Goal: Task Accomplishment & Management: Use online tool/utility

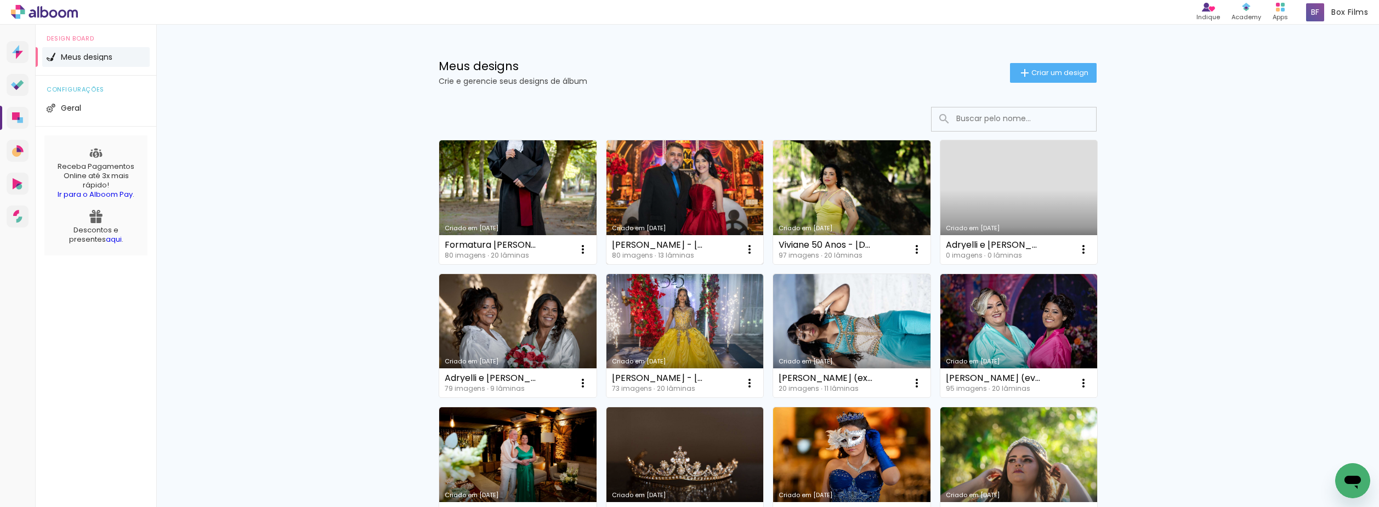
click at [673, 194] on link "Criado em [DATE]" at bounding box center [684, 202] width 157 height 124
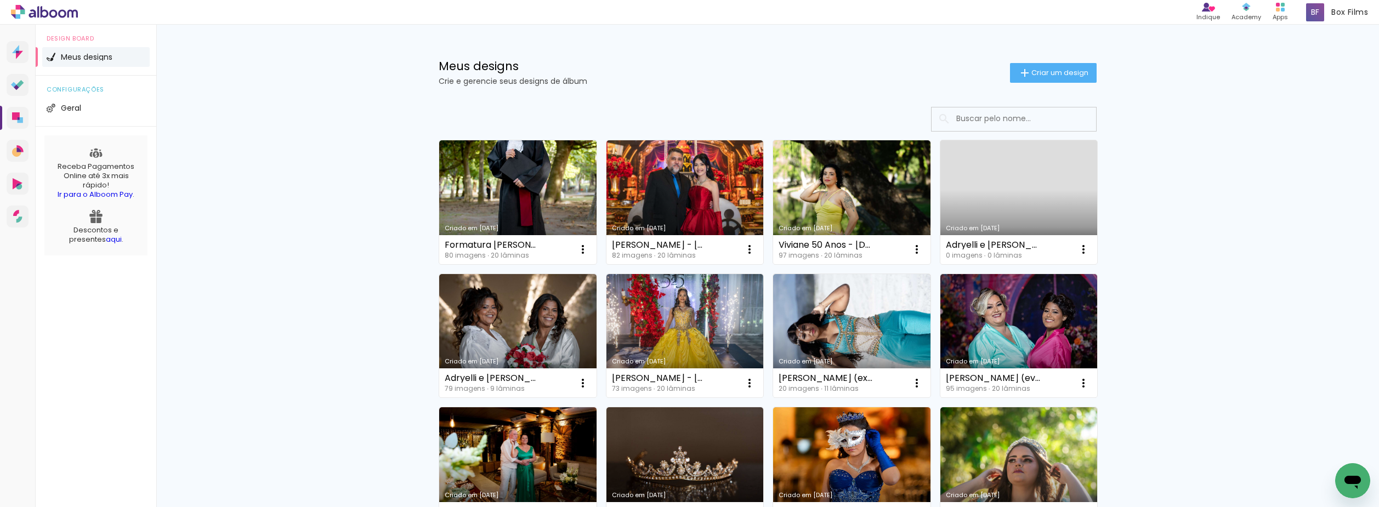
click at [1002, 111] on input at bounding box center [1029, 118] width 156 height 22
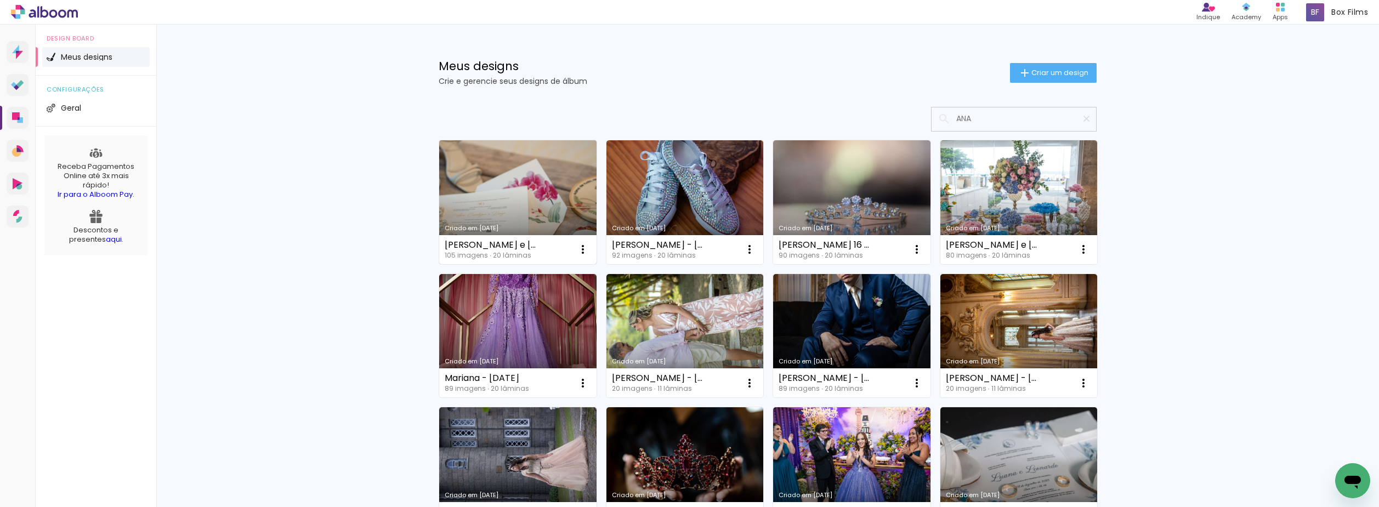
type input "ANA"
type paper-input "ANA"
click at [491, 189] on link "Criado em [DATE]" at bounding box center [517, 202] width 157 height 124
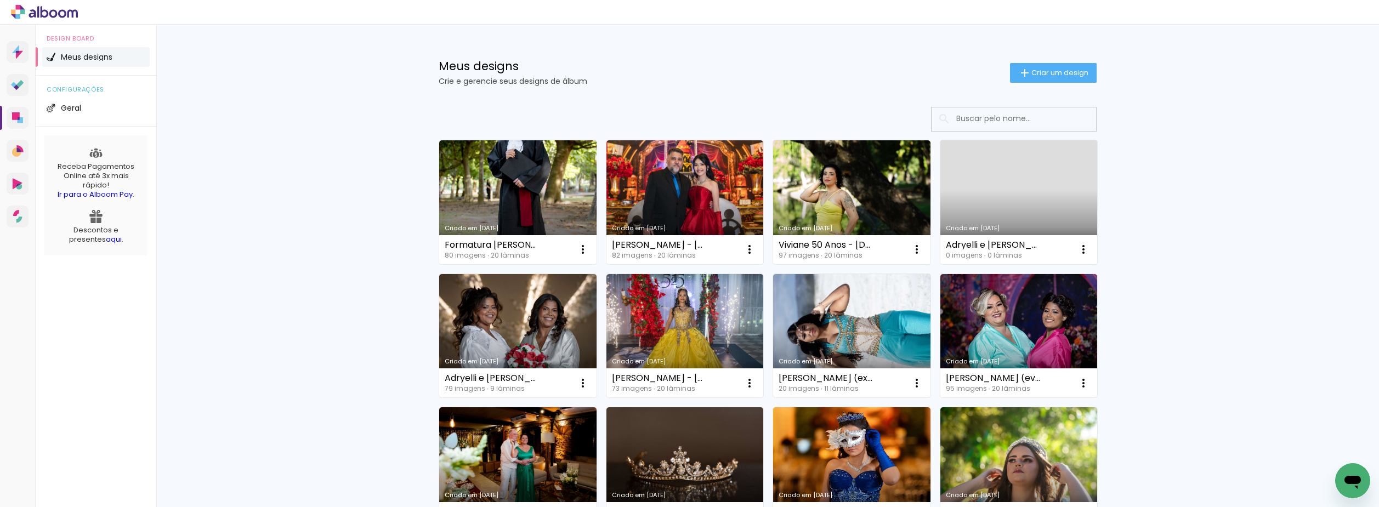
click at [1008, 124] on input at bounding box center [1029, 118] width 156 height 22
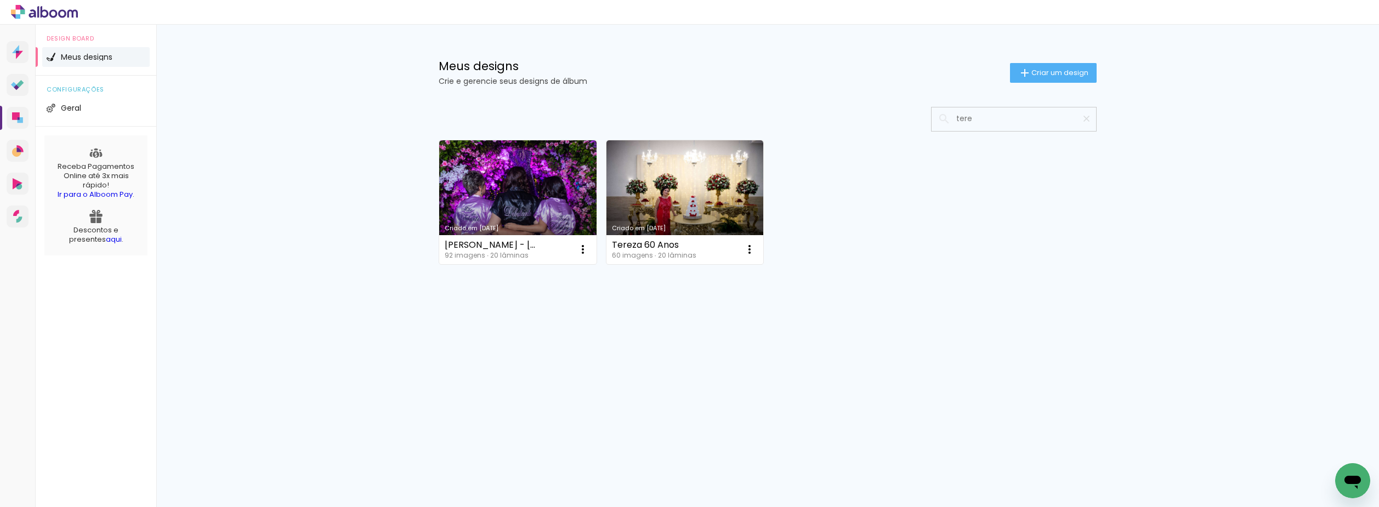
type input "tere"
type paper-input "tere"
click at [1077, 117] on paper-icon-button at bounding box center [1086, 118] width 19 height 19
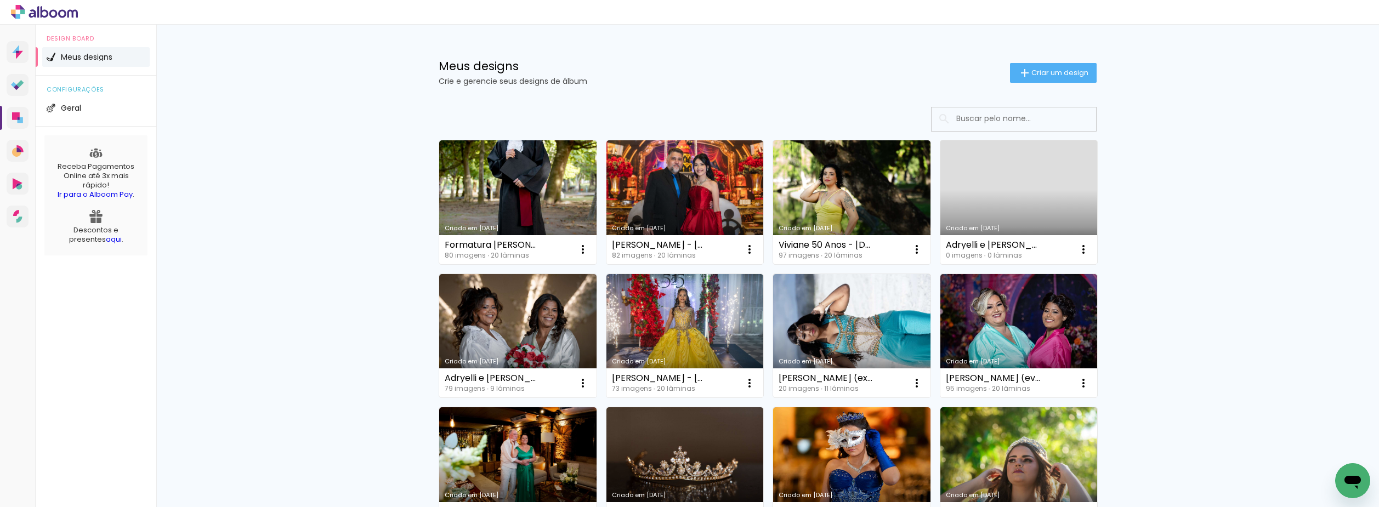
click at [1042, 127] on input at bounding box center [1029, 118] width 156 height 22
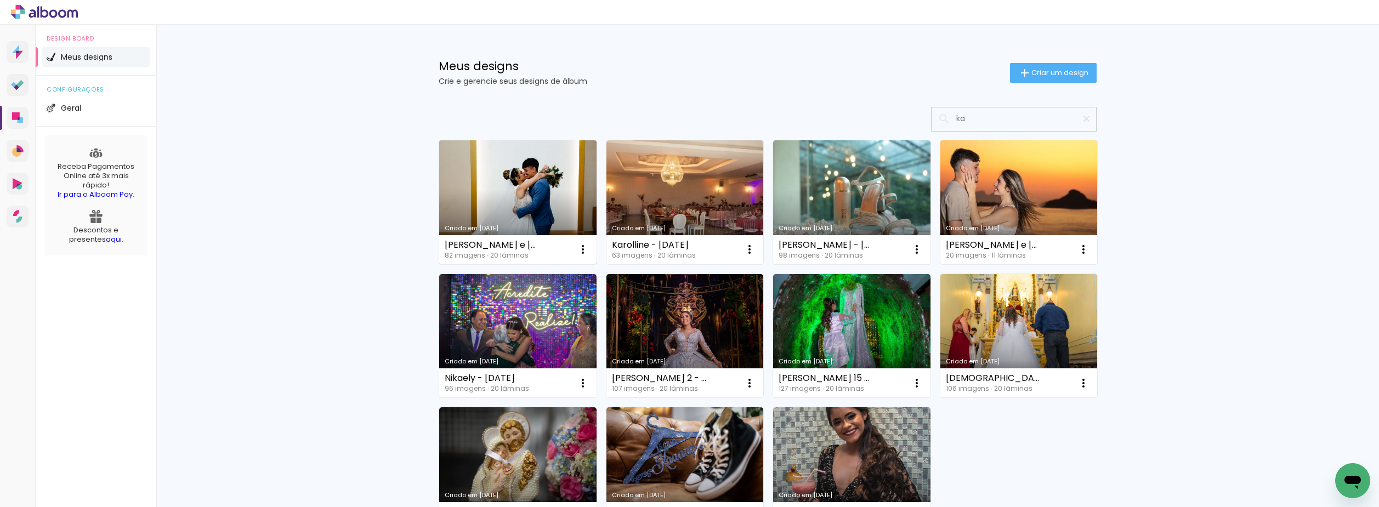
type input "ka"
type paper-input "ka"
click at [508, 178] on link "Criado em [DATE]" at bounding box center [517, 202] width 157 height 124
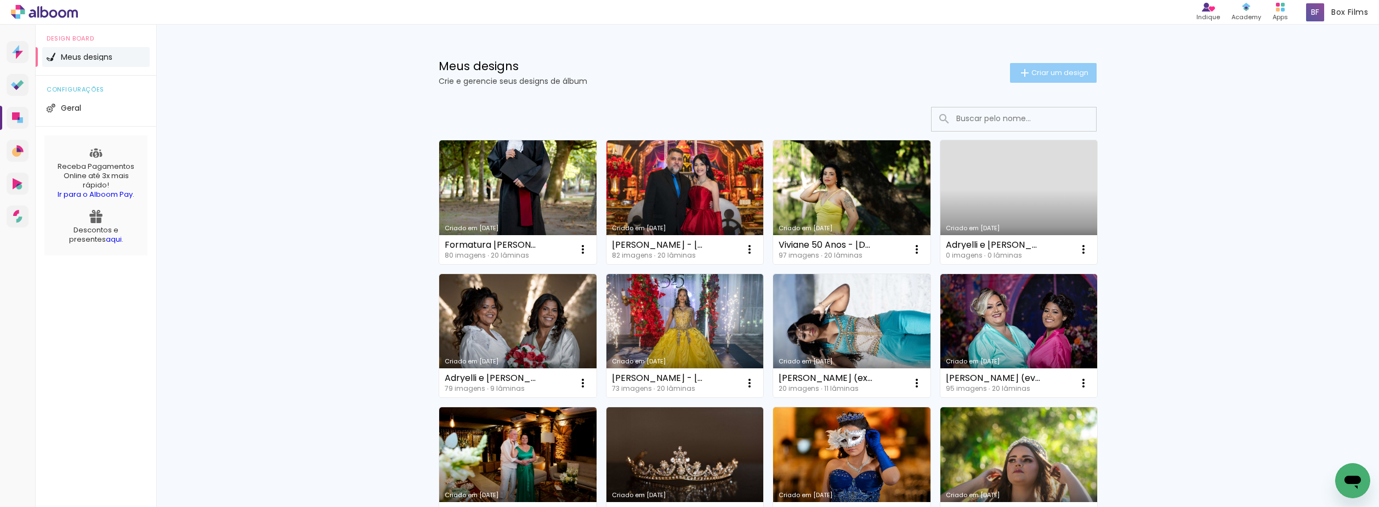
click at [1052, 65] on paper-button "Criar um design" at bounding box center [1053, 73] width 87 height 20
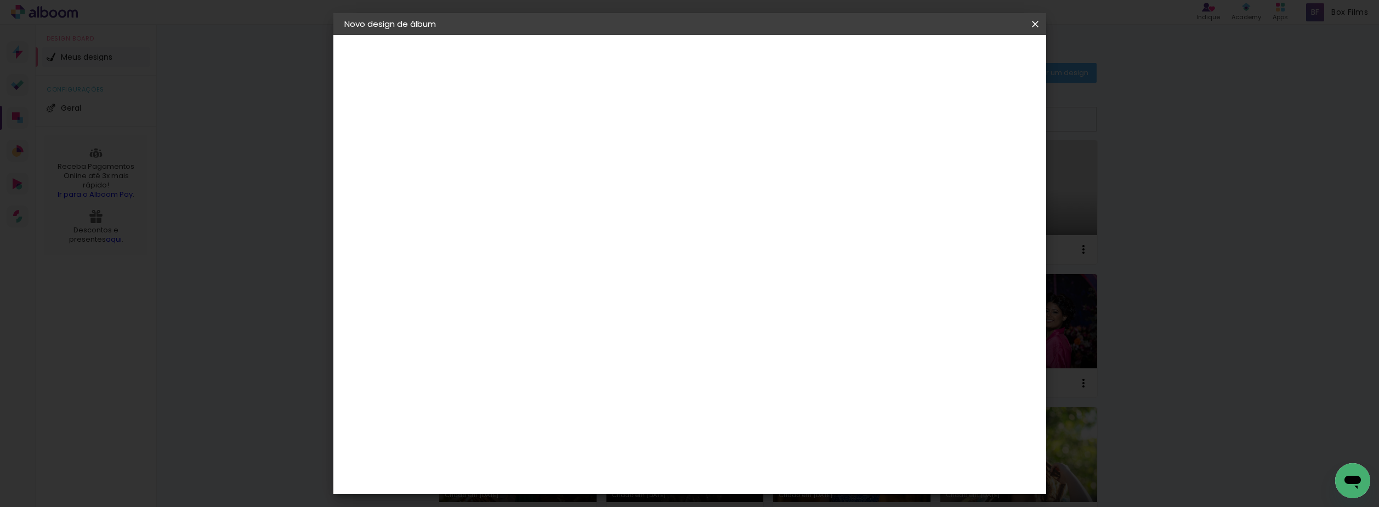
click at [524, 147] on input at bounding box center [524, 147] width 0 height 17
type input "[PERSON_NAME] - [DATE]"
type paper-input "[PERSON_NAME] - [DATE]"
click at [0, 0] on slot "Avançar" at bounding box center [0, 0] width 0 height 0
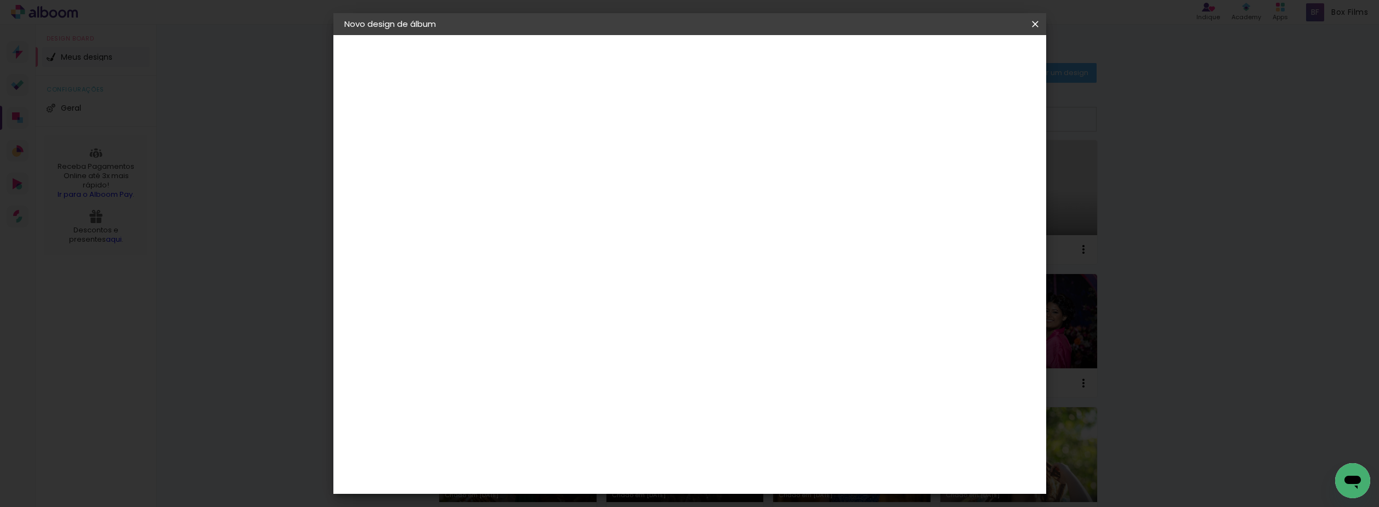
click at [0, 0] on slot "Avançar" at bounding box center [0, 0] width 0 height 0
click at [566, 183] on input "text" at bounding box center [545, 191] width 43 height 17
click at [0, 0] on slot "Encadernados" at bounding box center [0, 0] width 0 height 0
type input "Encadernados"
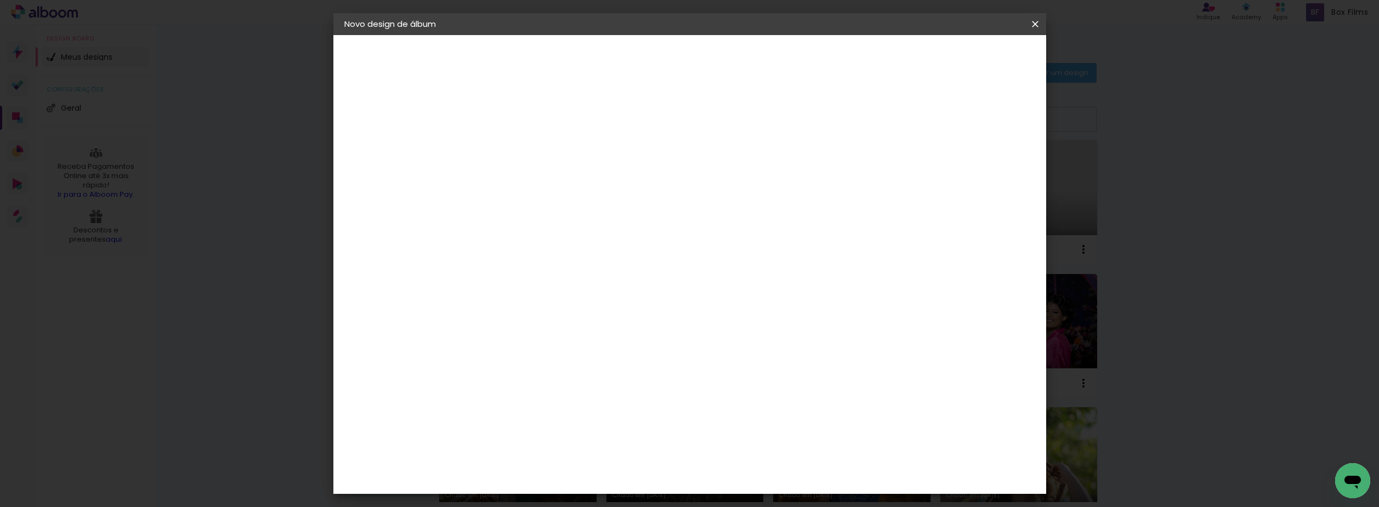
scroll to position [219, 0]
click at [598, 398] on span "30 x 60" at bounding box center [572, 409] width 51 height 22
click at [0, 0] on slot "Avançar" at bounding box center [0, 0] width 0 height 0
click at [967, 56] on span "Iniciar design" at bounding box center [942, 58] width 50 height 8
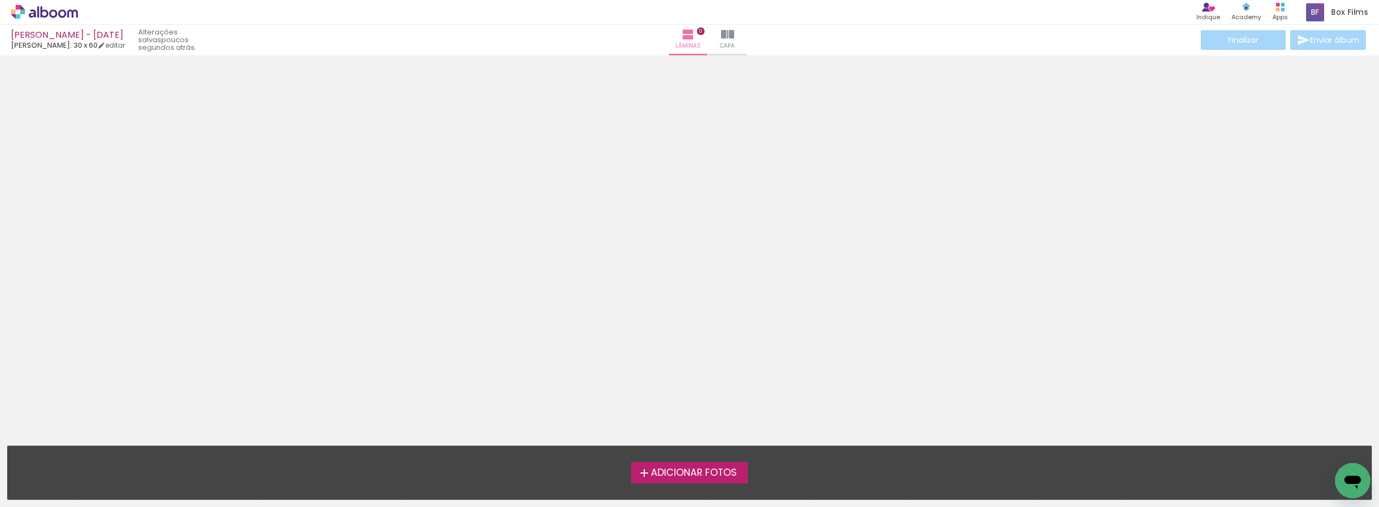
click at [55, 16] on icon at bounding box center [53, 13] width 8 height 8
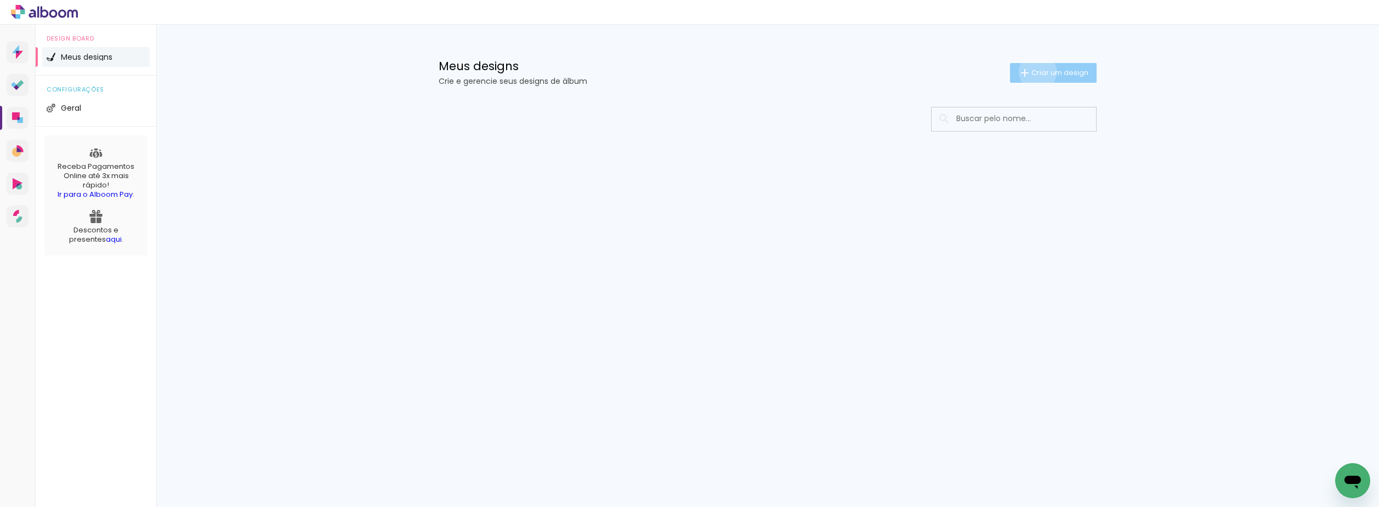
click at [1036, 72] on span "Criar um design" at bounding box center [1059, 72] width 57 height 7
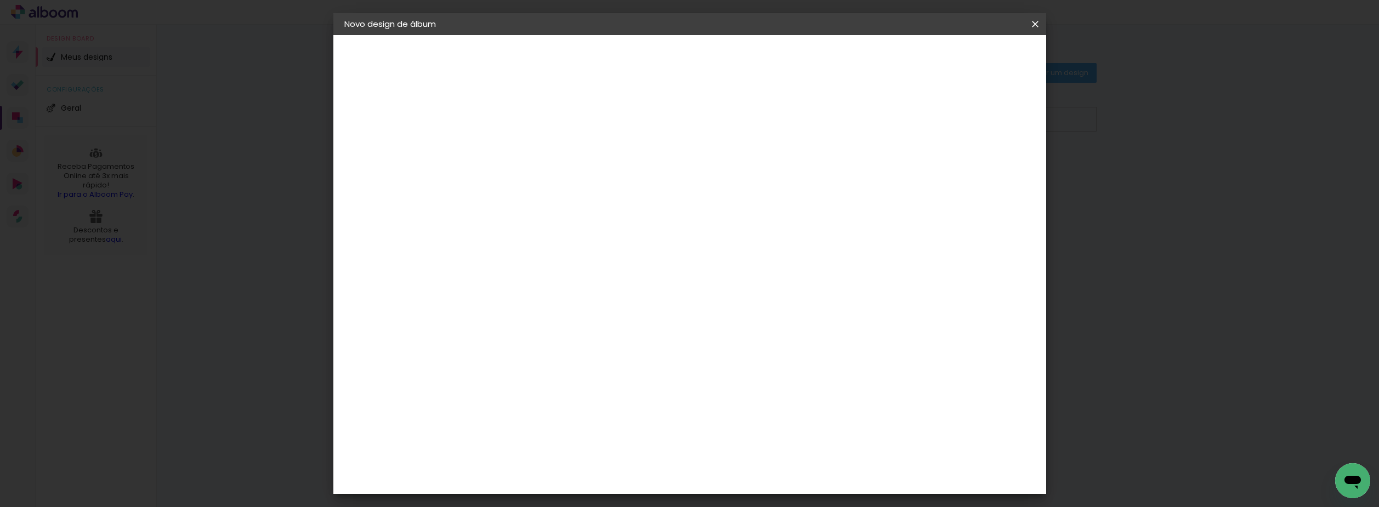
click at [524, 150] on input at bounding box center [524, 147] width 0 height 17
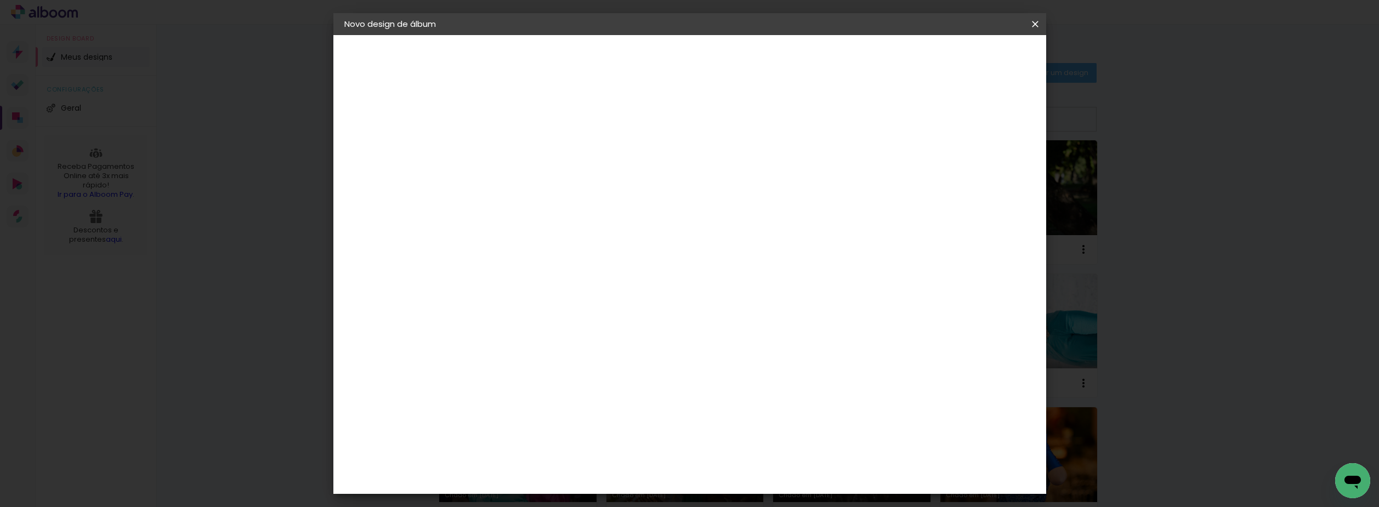
type input "[PERSON_NAME] - [DATE]"
click at [636, 56] on paper-button "Avançar" at bounding box center [609, 58] width 54 height 19
click at [574, 469] on paper-item "Luiz Fotógrafo" at bounding box center [551, 481] width 118 height 24
click at [0, 0] on slot "Avançar" at bounding box center [0, 0] width 0 height 0
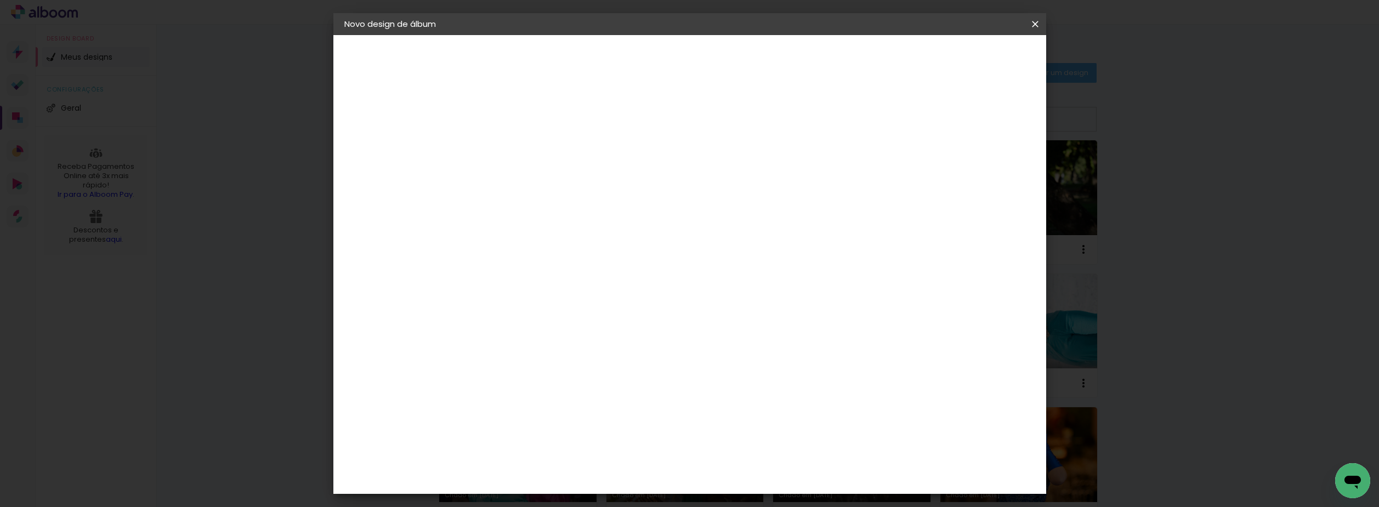
click at [611, 199] on div "Opções disponíveis Encadernados Slim Book Tamanho Escolha o tamanho" at bounding box center [551, 208] width 118 height 205
click at [566, 183] on input "text" at bounding box center [545, 191] width 43 height 17
click at [781, 179] on div at bounding box center [760, 188] width 219 height 44
click at [753, 189] on paper-item "Encadernados" at bounding box center [760, 182] width 219 height 22
type input "Encadernados"
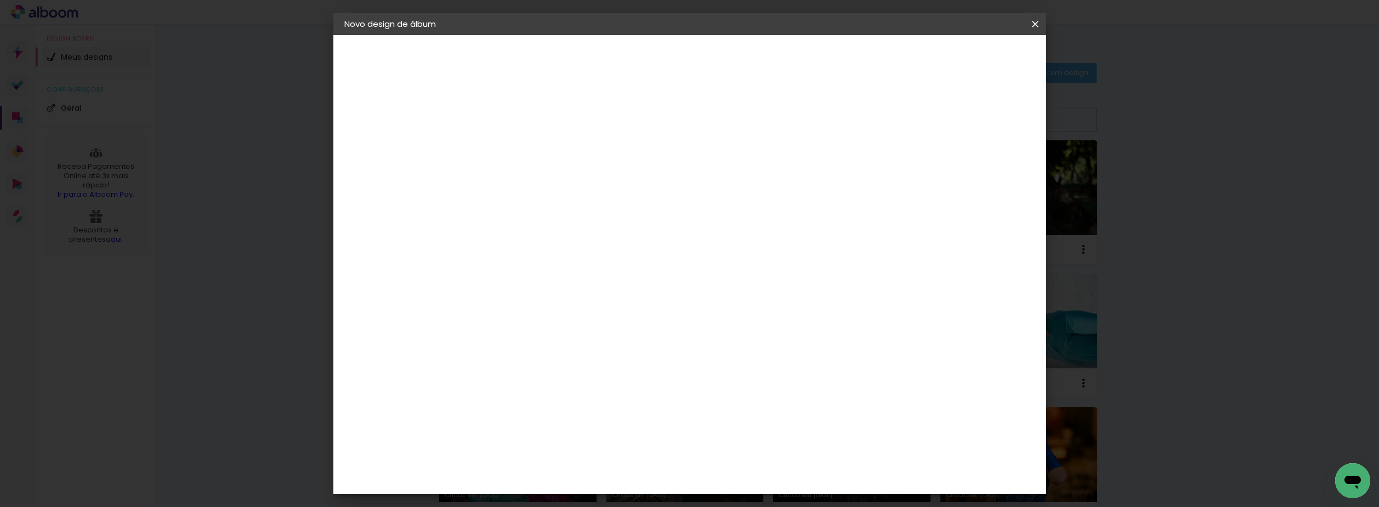
scroll to position [55, 0]
click at [598, 266] on span "25 x 60" at bounding box center [572, 277] width 51 height 22
click at [702, 66] on paper-button "Avançar" at bounding box center [676, 58] width 54 height 19
click at [967, 61] on span "Iniciar design" at bounding box center [942, 58] width 50 height 8
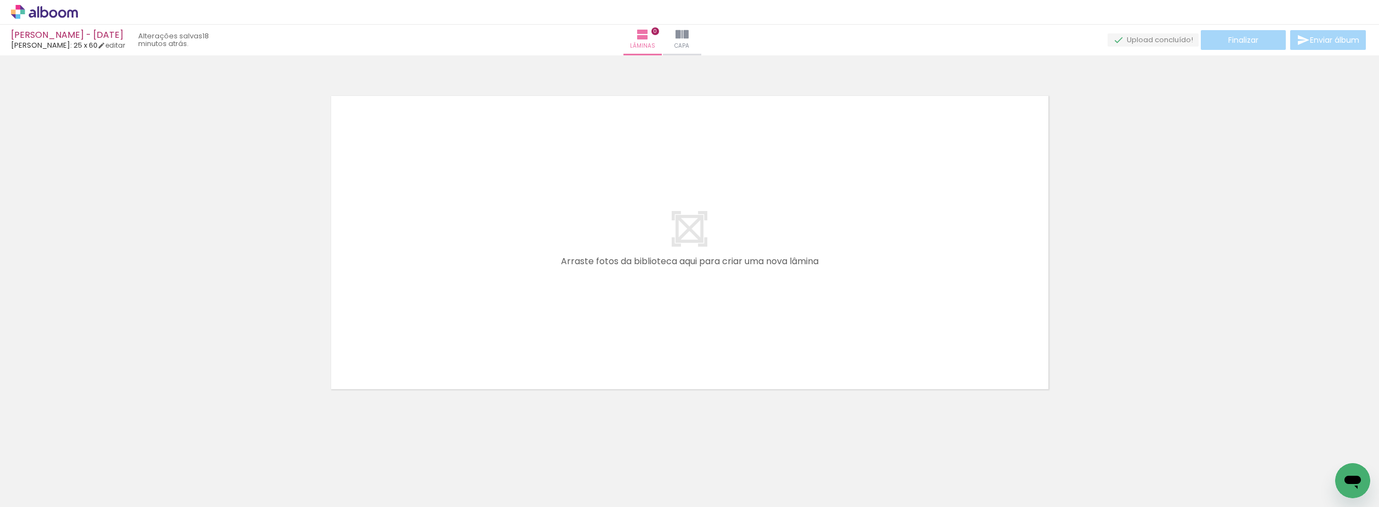
click at [50, 17] on icon at bounding box center [44, 12] width 67 height 14
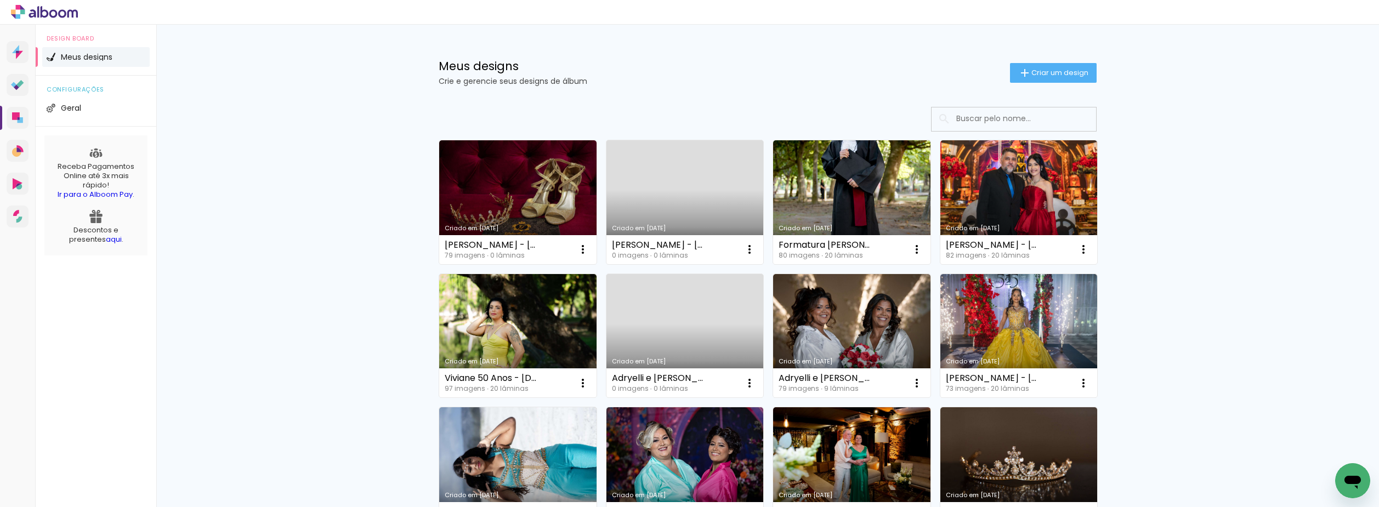
click at [750, 206] on link "Criado em [DATE]" at bounding box center [684, 202] width 157 height 124
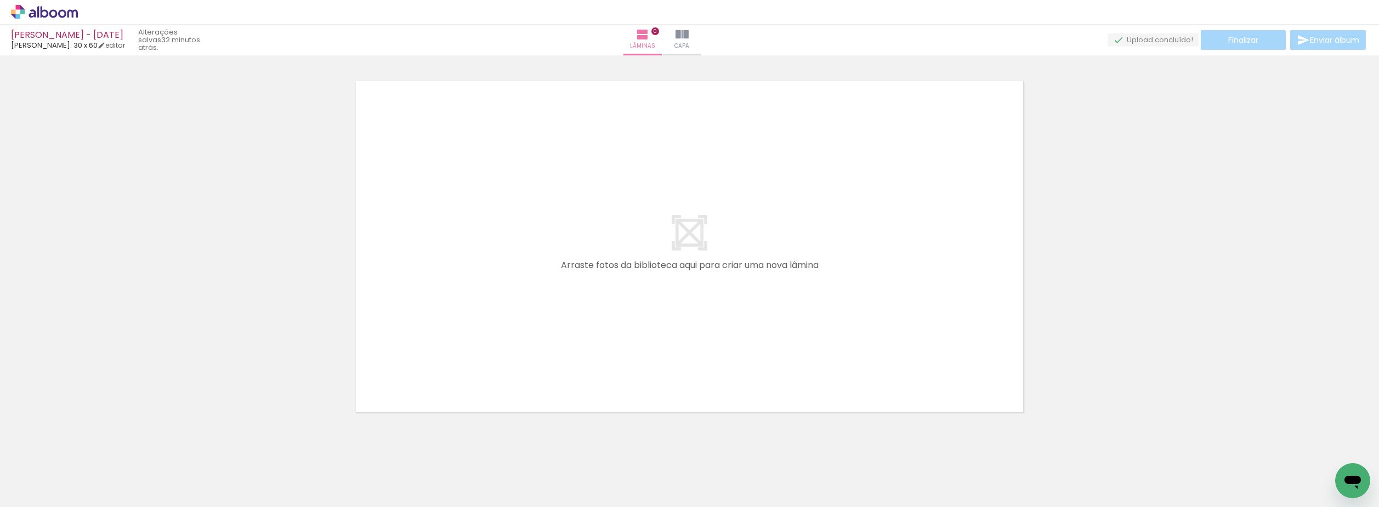
click at [31, 16] on icon at bounding box center [32, 13] width 7 height 8
